Goal: Information Seeking & Learning: Learn about a topic

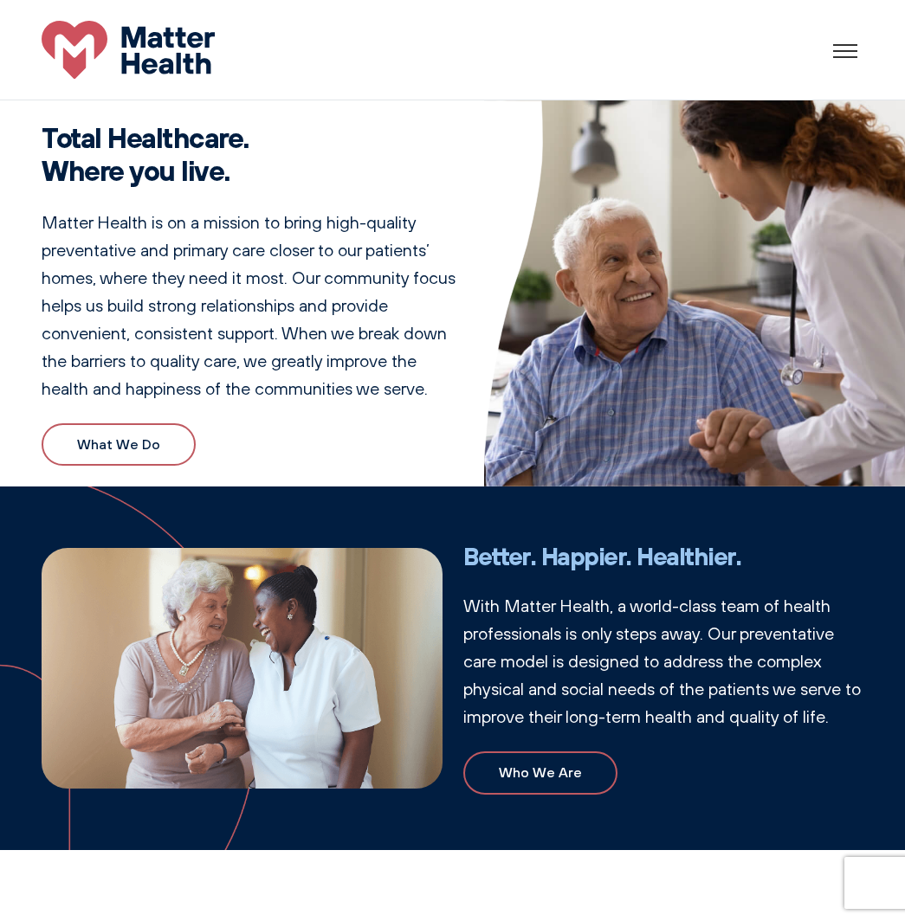
click at [761, 649] on p "With Matter Health, a world-class team of health professionals is only steps aw…" at bounding box center [663, 661] width 401 height 139
click at [849, 38] on div at bounding box center [846, 50] width 35 height 26
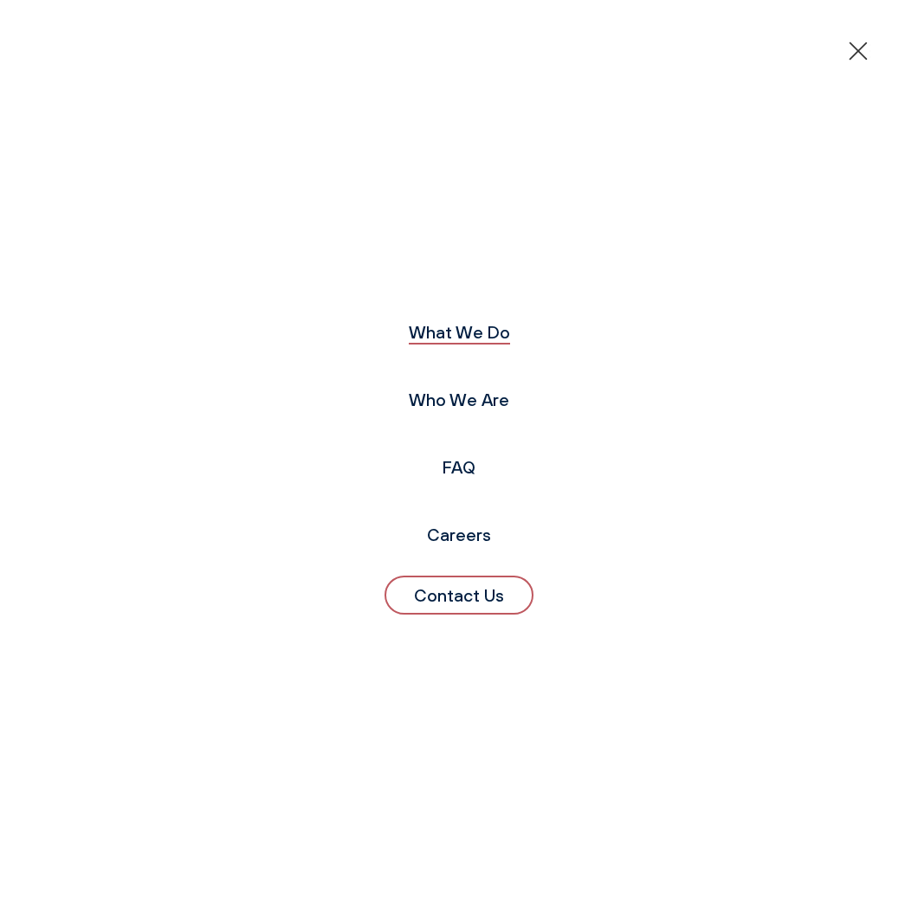
click at [447, 337] on link "What We Do" at bounding box center [459, 332] width 101 height 22
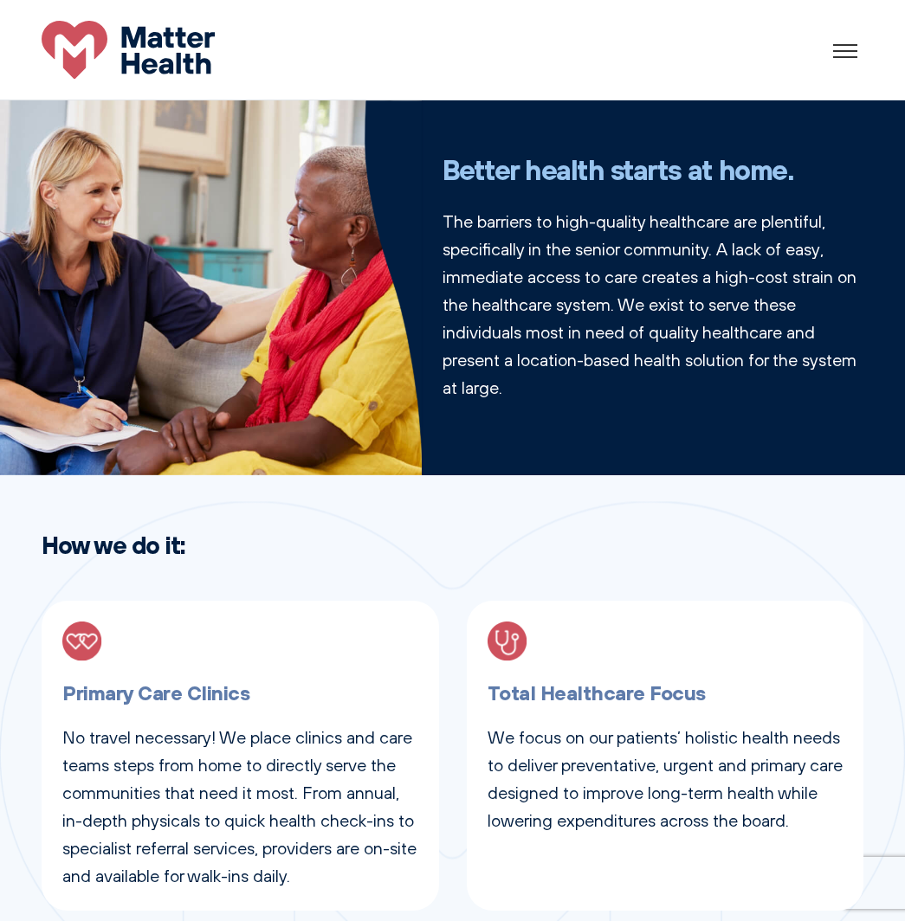
click at [850, 47] on div at bounding box center [845, 50] width 53 height 53
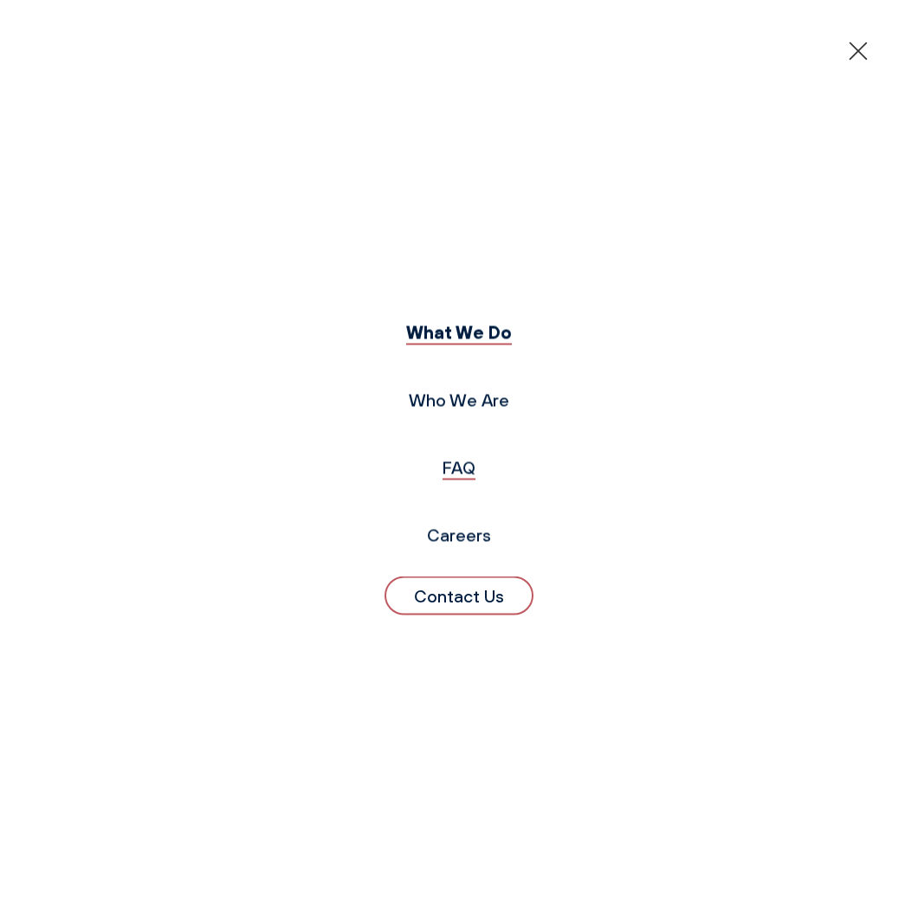
click at [456, 470] on link "FAQ" at bounding box center [458, 468] width 33 height 22
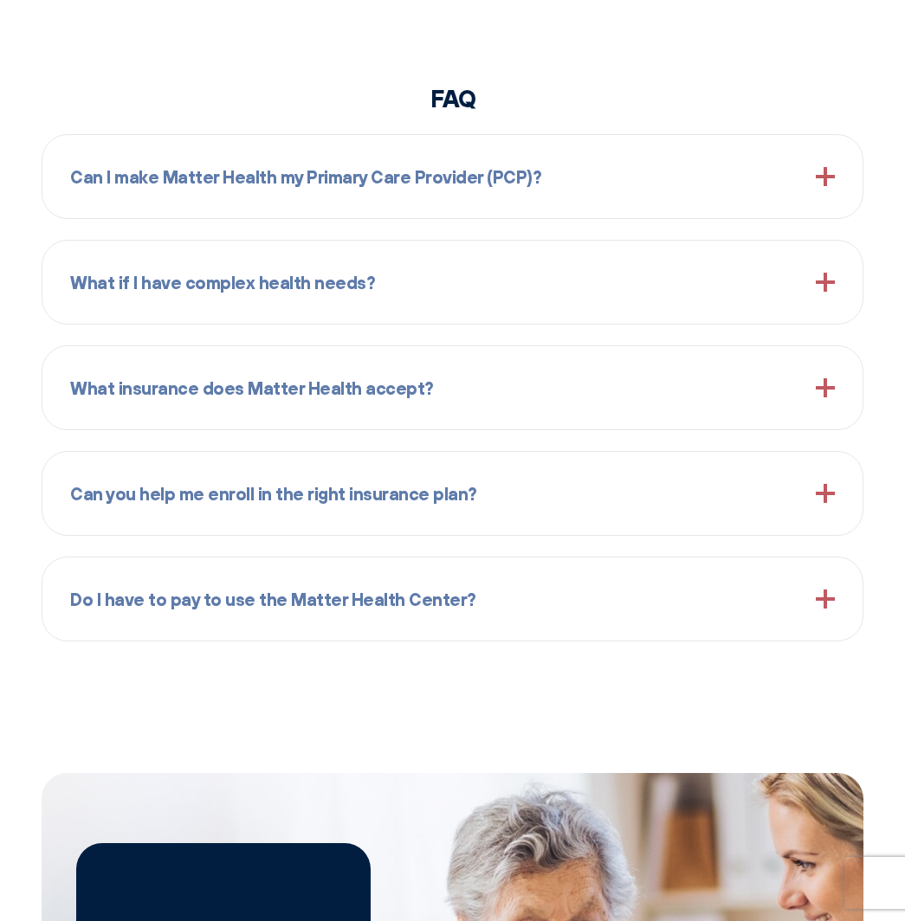
scroll to position [1579, 0]
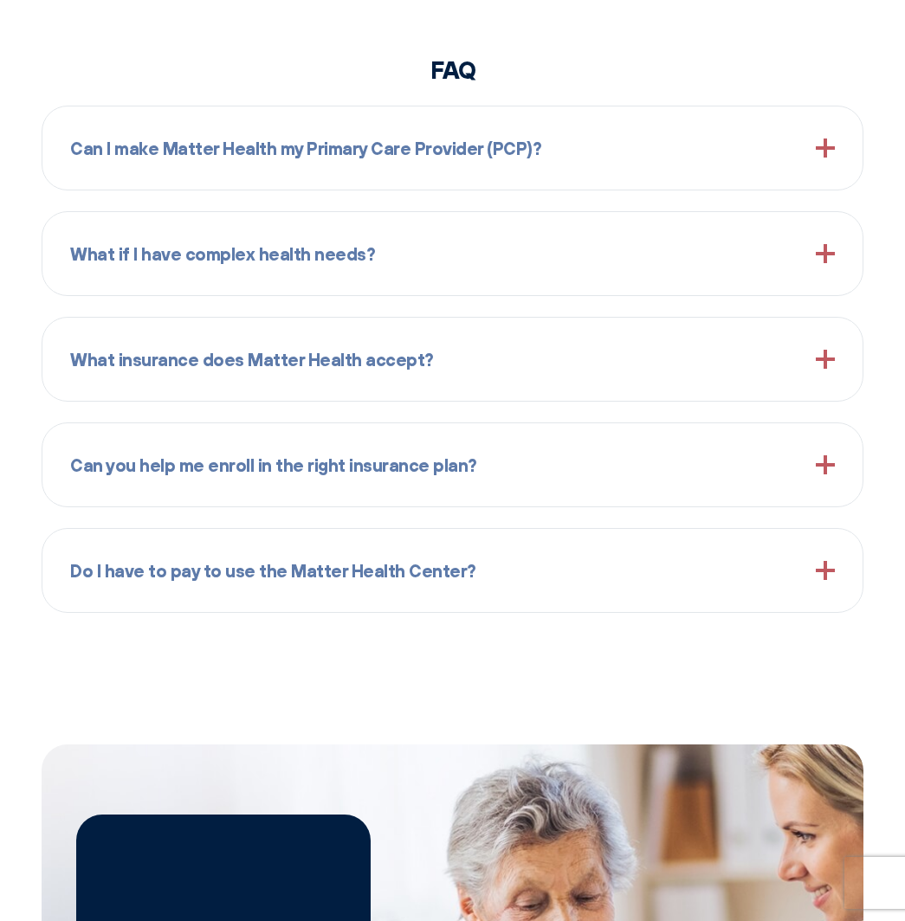
click at [362, 162] on div "Can I make Matter Health my Primary Care Provider (PCP)?" at bounding box center [452, 147] width 765 height 55
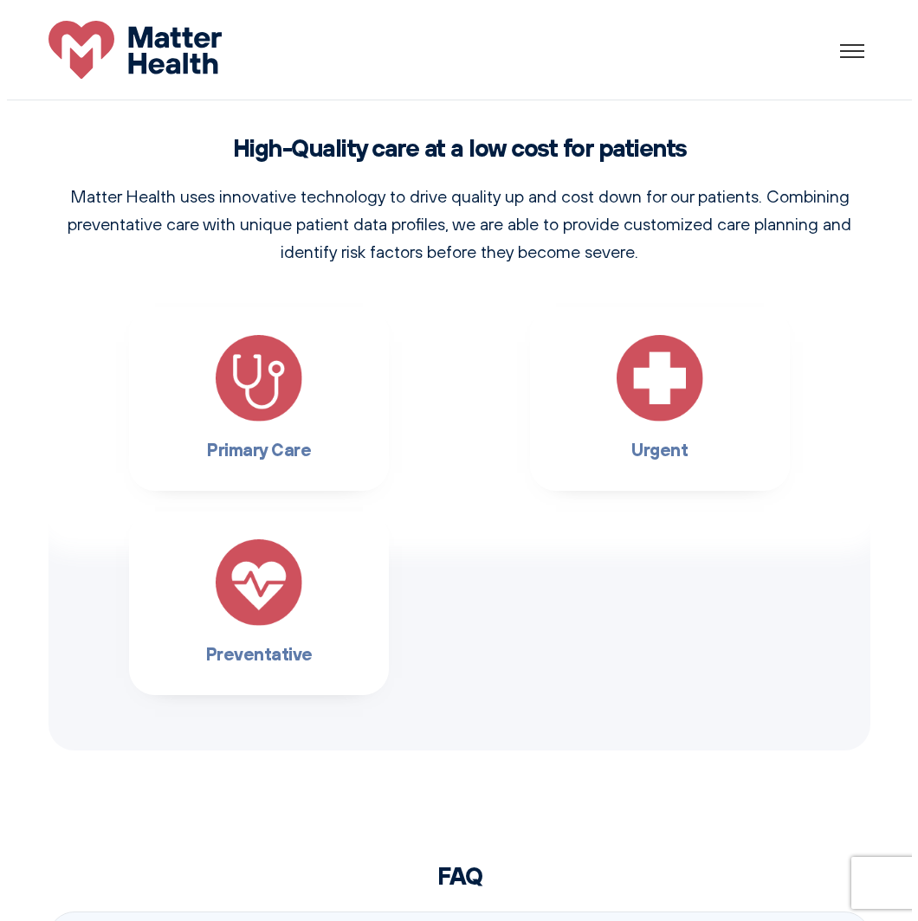
scroll to position [0, 0]
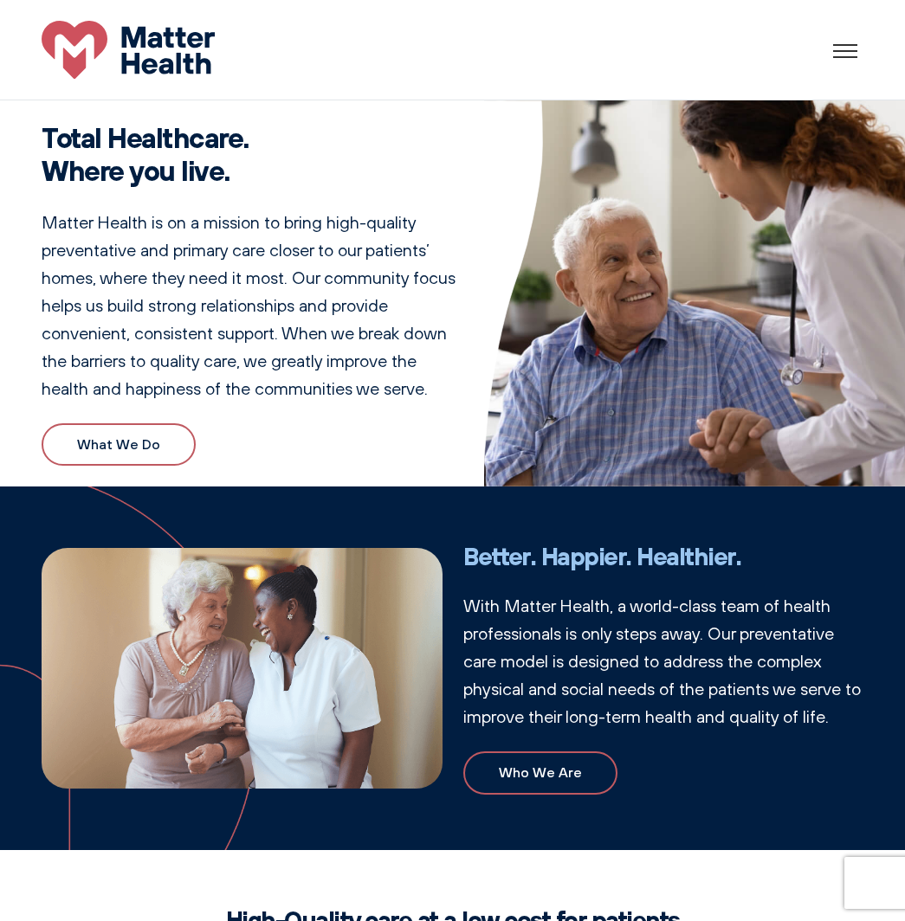
click at [842, 56] on div at bounding box center [869, 57] width 73 height 2
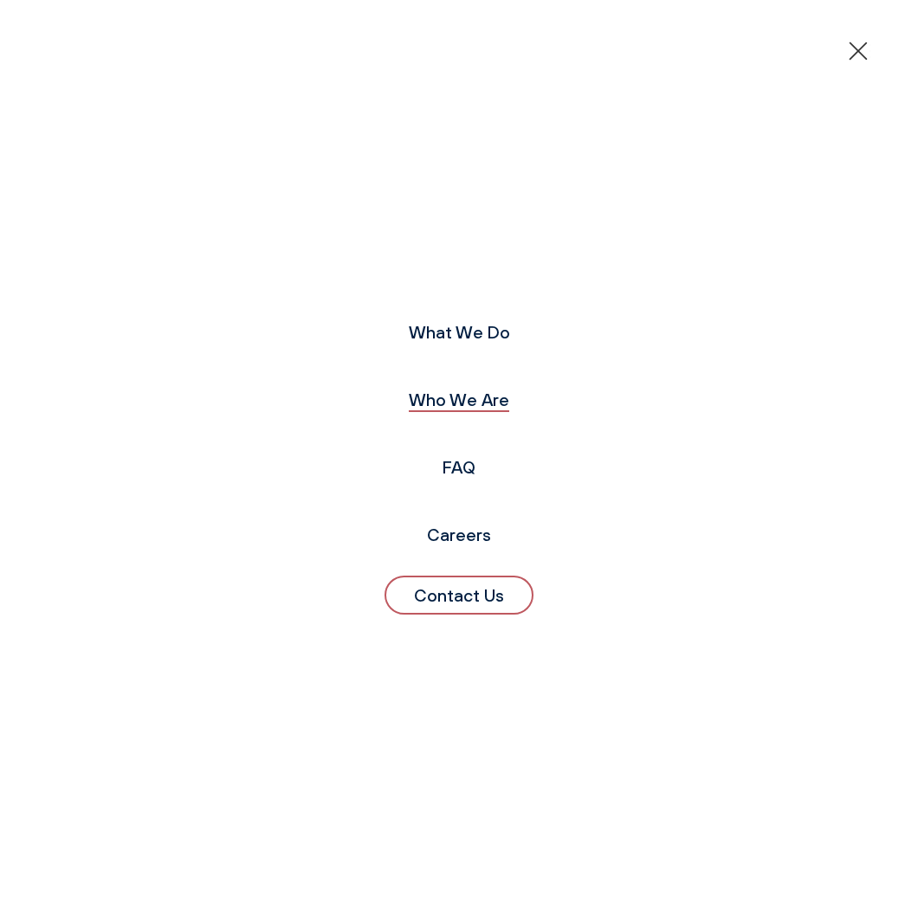
click at [465, 408] on link "Who We Are" at bounding box center [459, 400] width 100 height 22
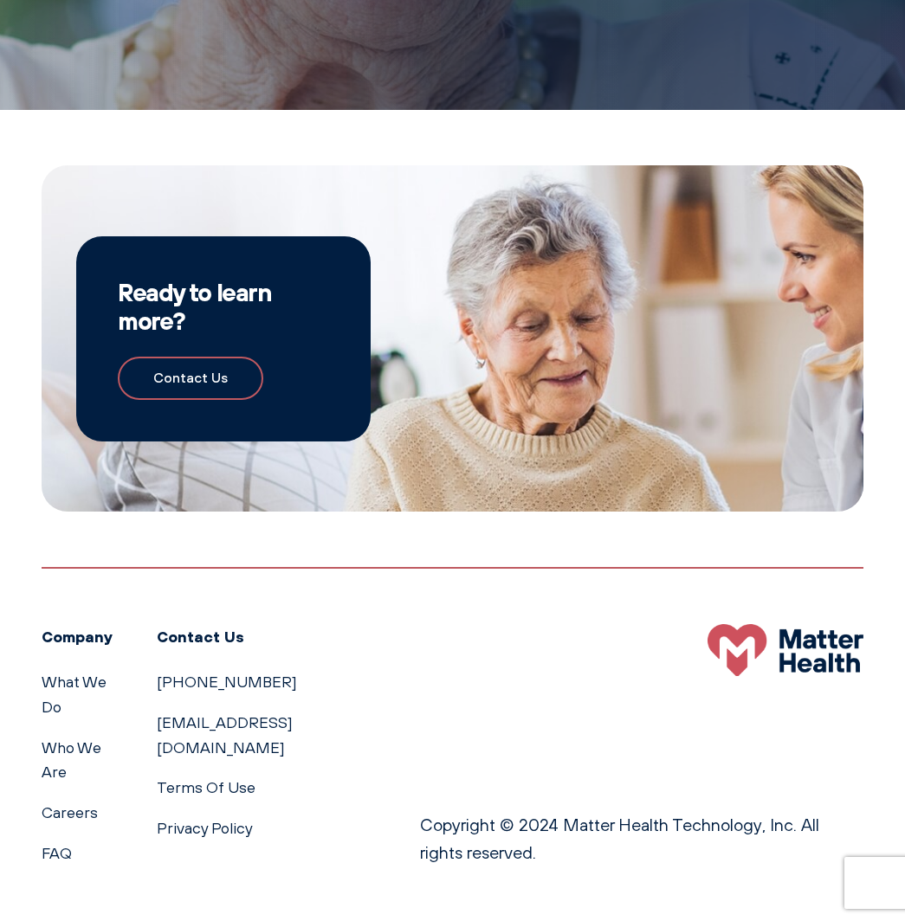
scroll to position [1213, 0]
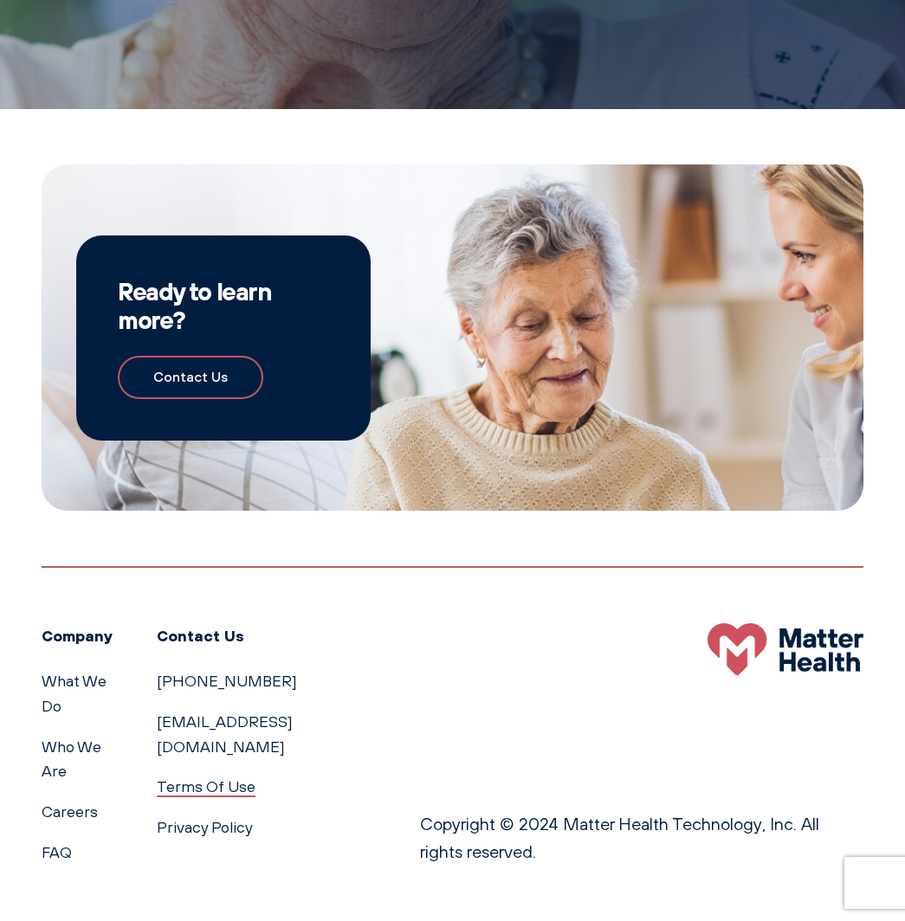
click at [204, 778] on link "Terms Of Use" at bounding box center [206, 787] width 99 height 18
